Goal: Information Seeking & Learning: Learn about a topic

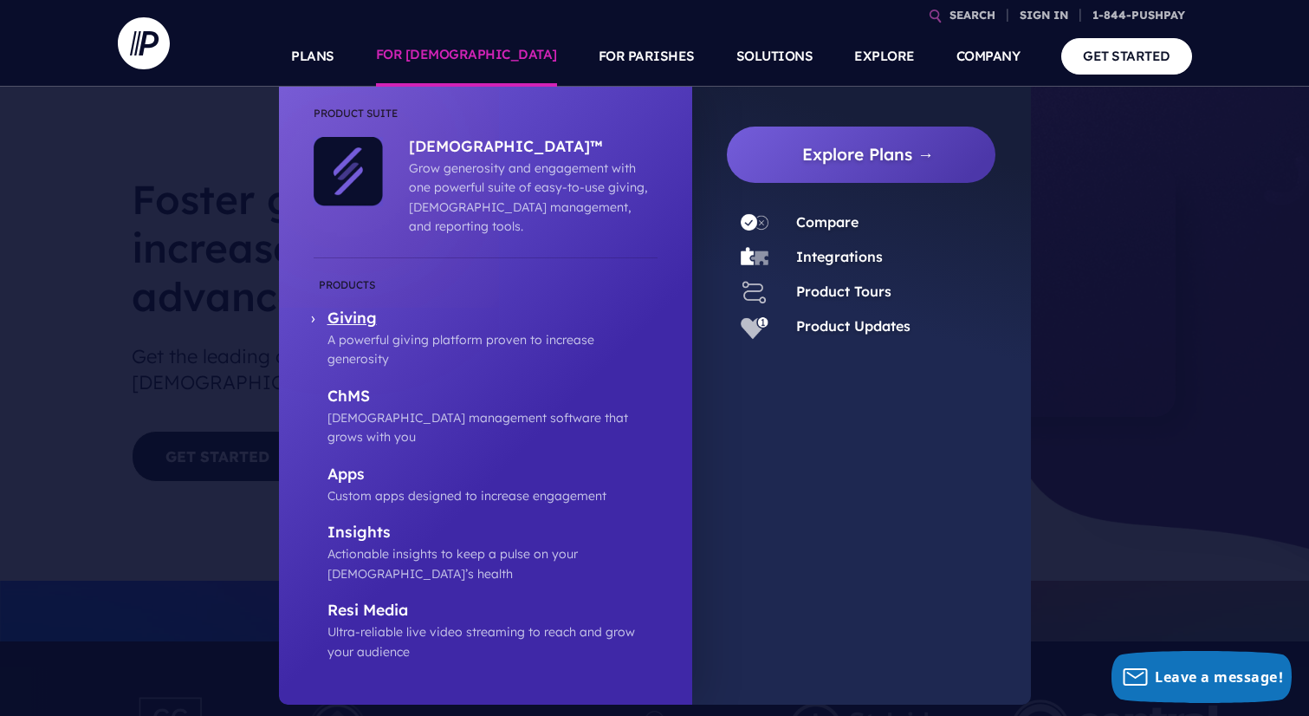
click at [349, 308] on p "Giving" at bounding box center [492, 319] width 330 height 22
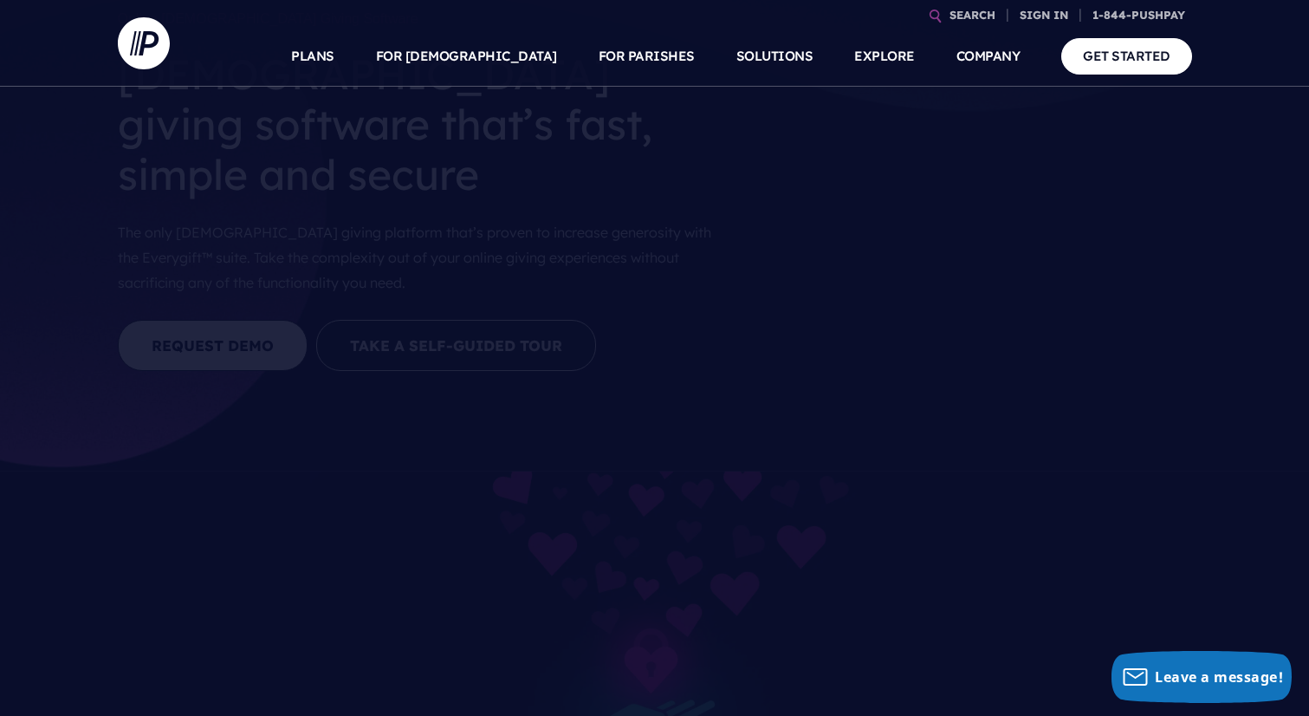
scroll to position [138, 0]
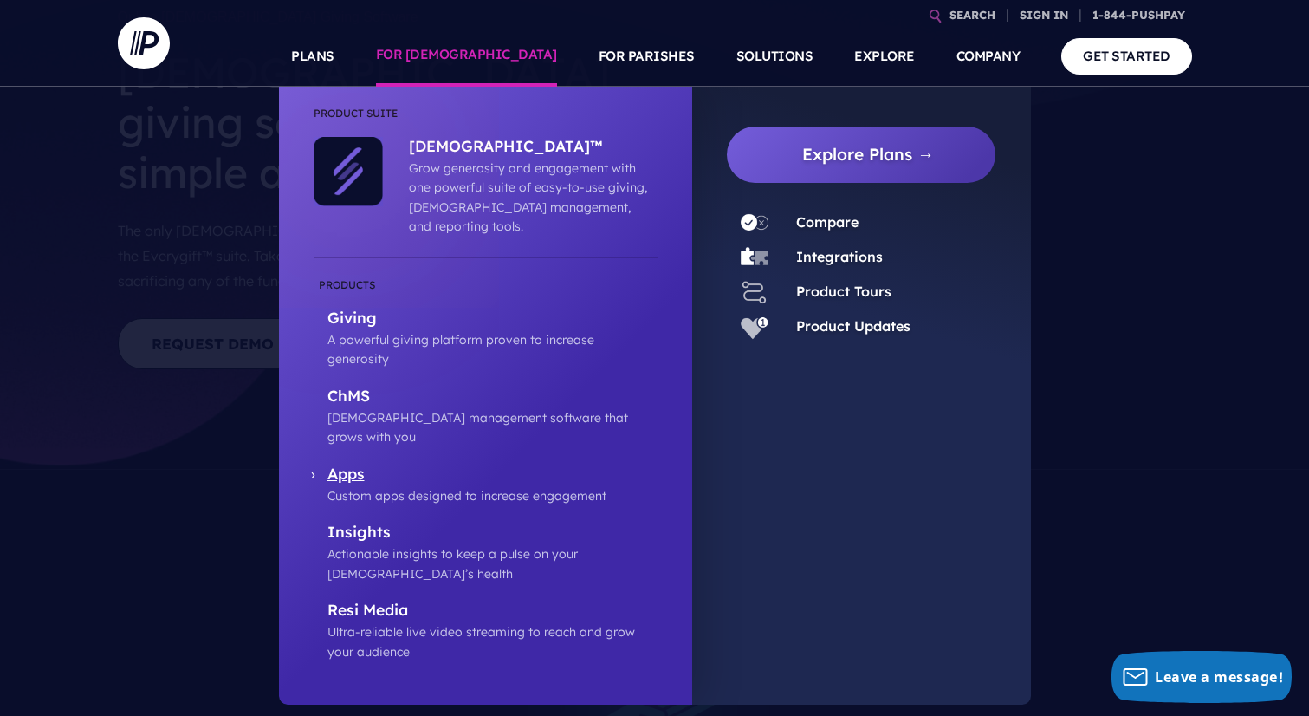
click at [347, 464] on p "Apps" at bounding box center [492, 475] width 330 height 22
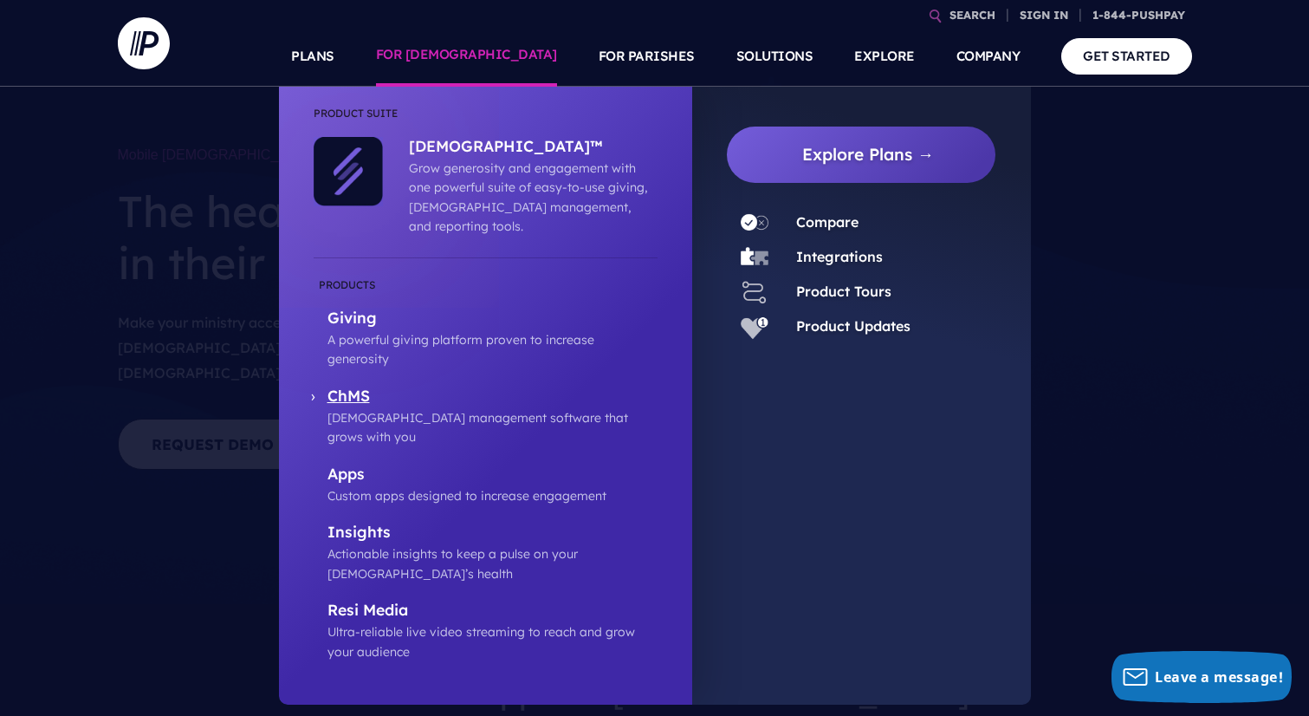
click at [339, 386] on p "ChMS" at bounding box center [492, 397] width 330 height 22
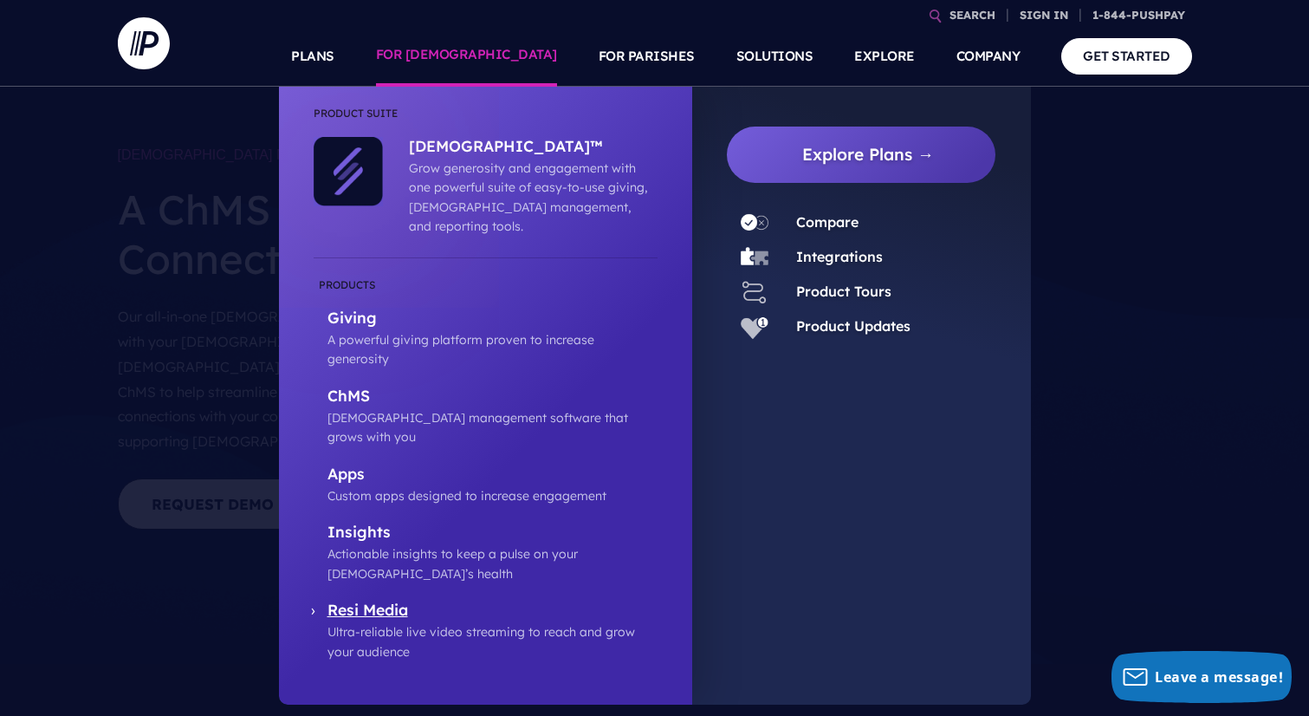
click at [372, 600] on p "Resi Media" at bounding box center [492, 611] width 330 height 22
